Goal: Task Accomplishment & Management: Use online tool/utility

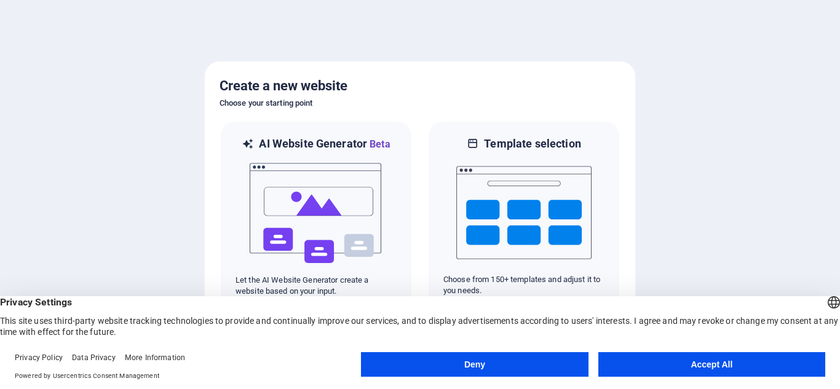
click at [701, 362] on button "Accept All" at bounding box center [711, 364] width 227 height 25
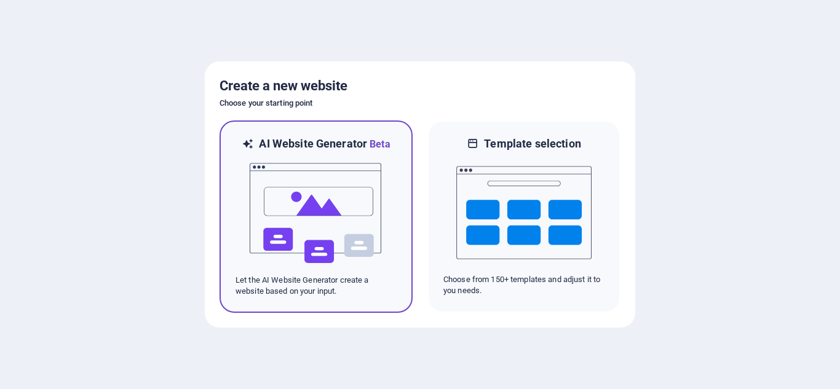
click at [314, 198] on img at bounding box center [315, 213] width 135 height 123
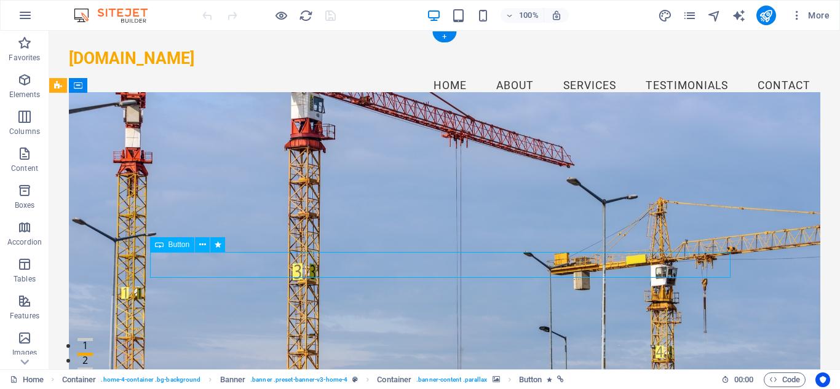
drag, startPoint x: 410, startPoint y: 264, endPoint x: 452, endPoint y: 264, distance: 41.8
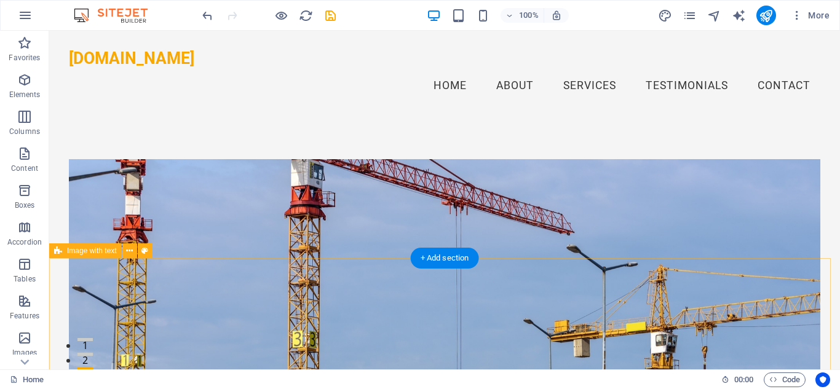
scroll to position [184, 0]
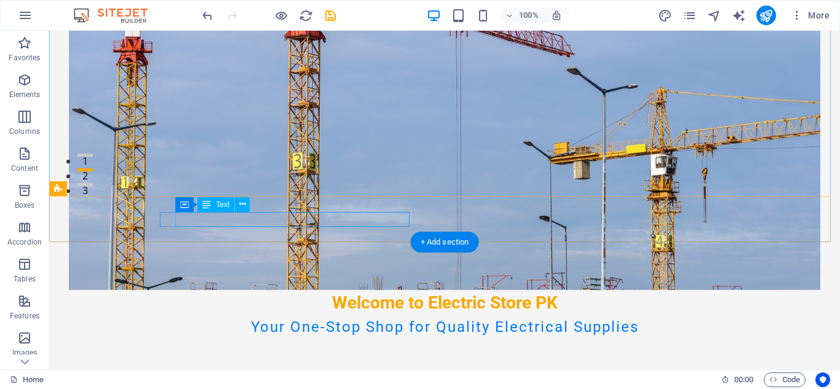
drag, startPoint x: 256, startPoint y: 218, endPoint x: 176, endPoint y: 221, distance: 80.0
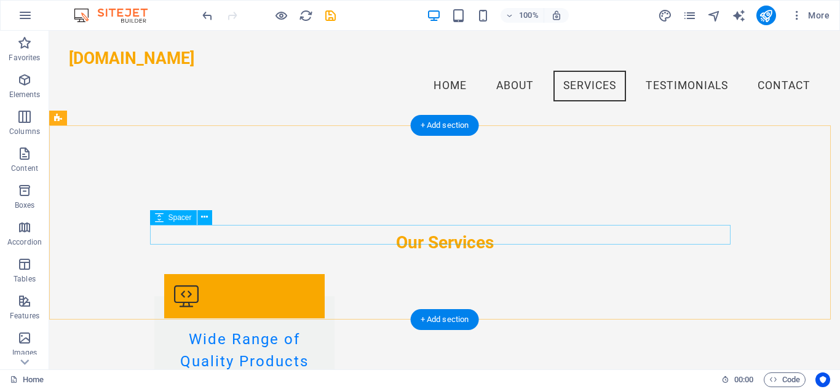
scroll to position [1045, 0]
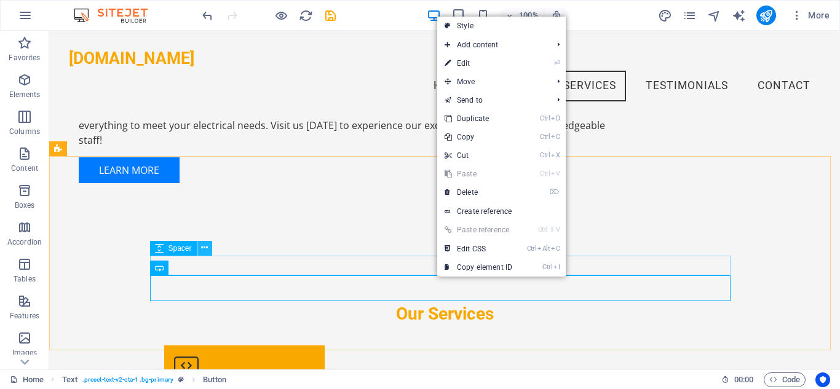
click at [208, 249] on icon at bounding box center [204, 248] width 7 height 13
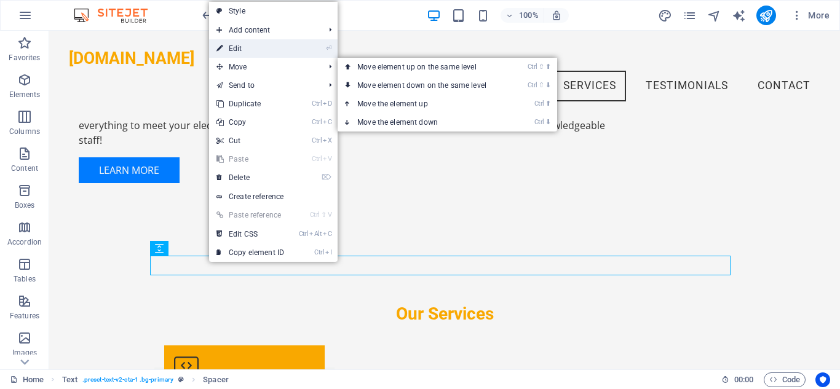
click at [242, 47] on link "⏎ Edit" at bounding box center [250, 48] width 82 height 18
select select "rem"
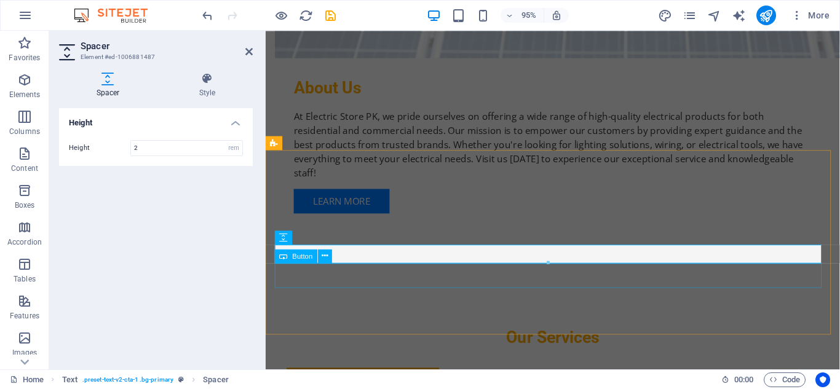
scroll to position [1122, 0]
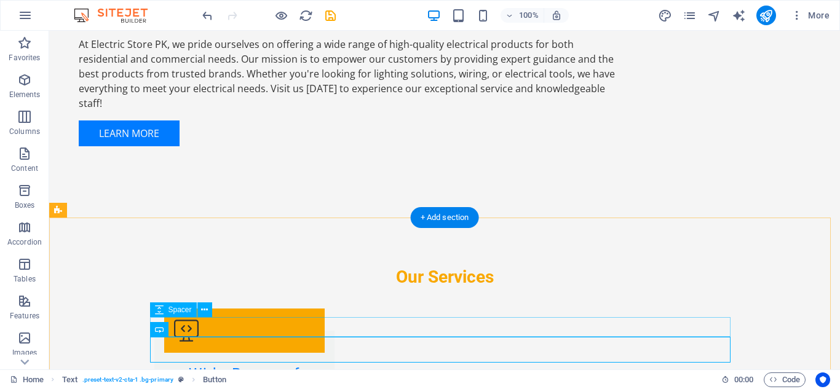
scroll to position [1107, 0]
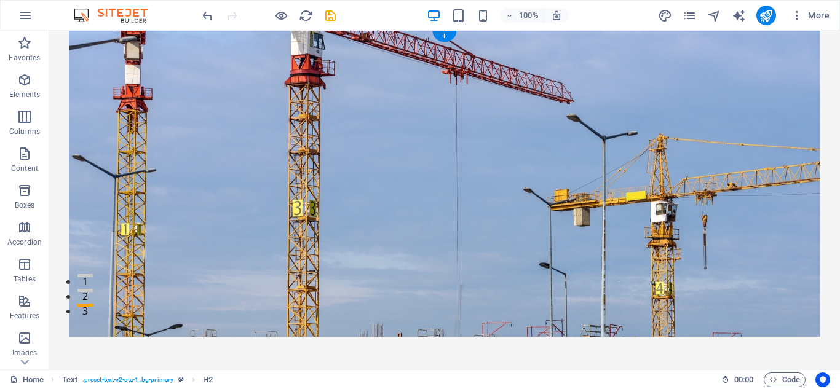
scroll to position [0, 0]
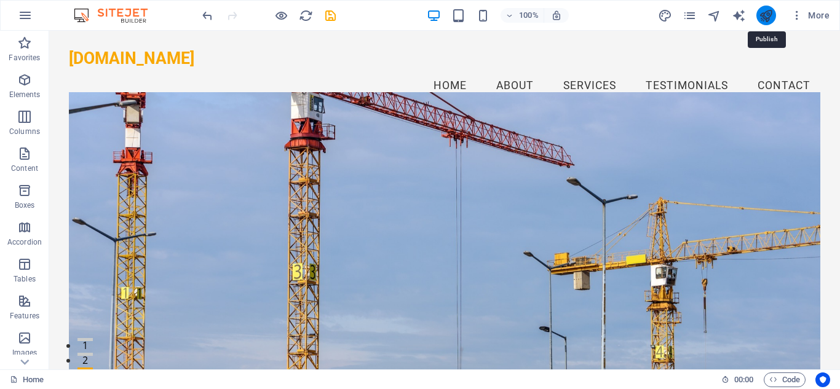
click at [767, 14] on icon "publish" at bounding box center [766, 16] width 14 height 14
checkbox input "false"
